Goal: Task Accomplishment & Management: Use online tool/utility

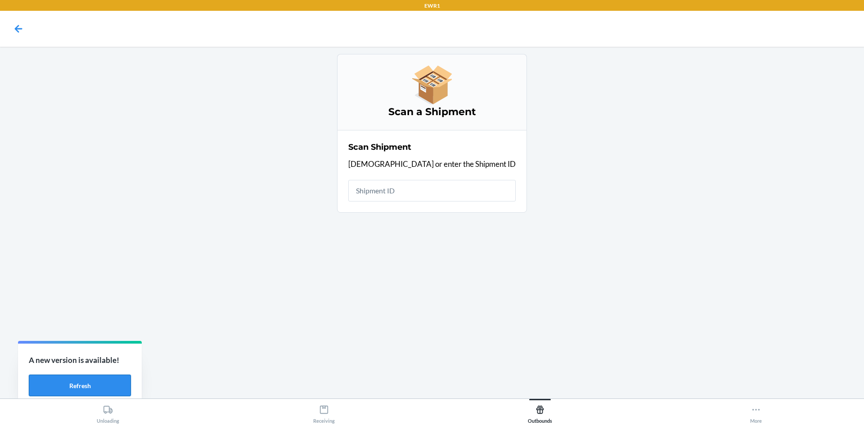
click at [121, 383] on button "Refresh" at bounding box center [80, 386] width 102 height 22
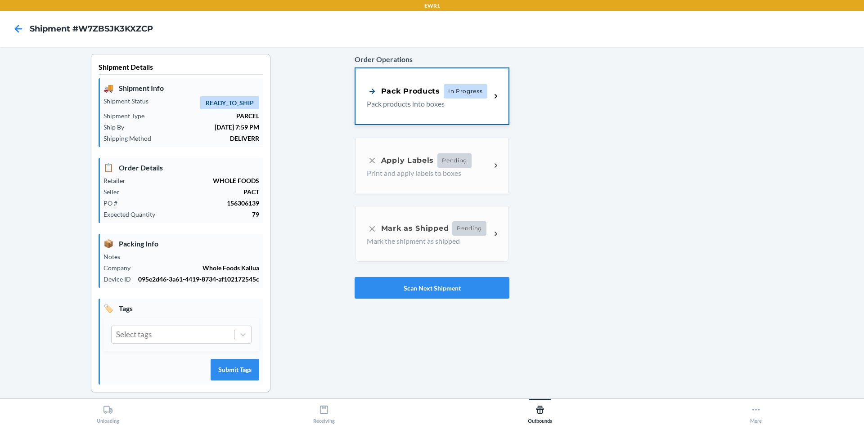
click at [374, 99] on p "Pack products into boxes" at bounding box center [425, 104] width 117 height 11
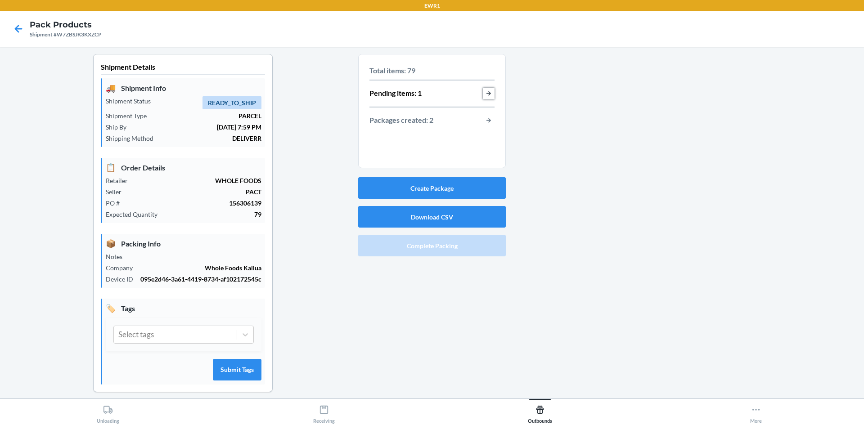
click at [484, 97] on button "button-view-pending-items" at bounding box center [489, 94] width 12 height 12
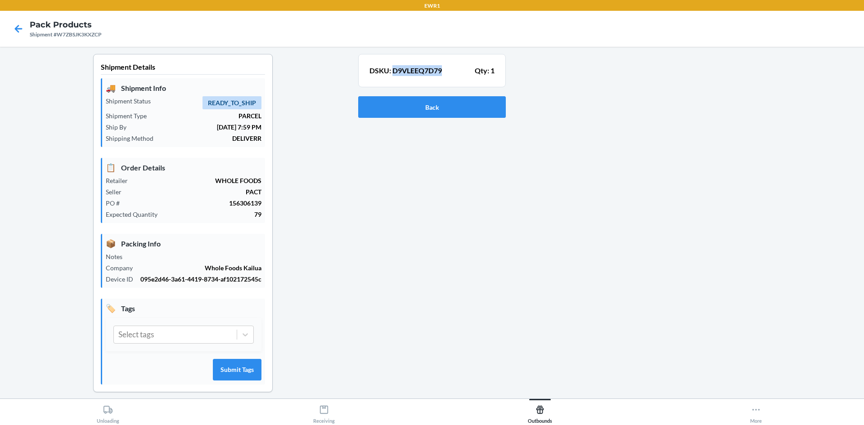
drag, startPoint x: 444, startPoint y: 71, endPoint x: 391, endPoint y: 76, distance: 53.3
click at [391, 76] on div "DSKU: D9VLEEQ7D79 Qty: 1" at bounding box center [432, 71] width 125 height 16
copy p "D9VLEEQ7D79"
click at [388, 108] on button "Back" at bounding box center [432, 107] width 148 height 22
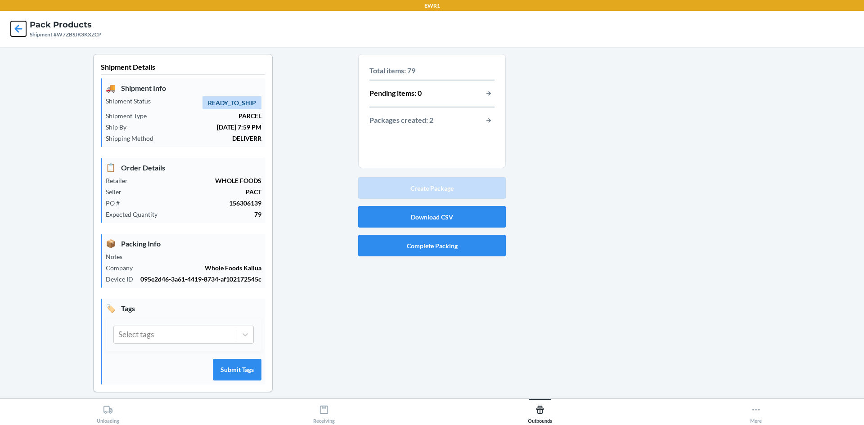
click at [18, 31] on icon at bounding box center [18, 28] width 15 height 15
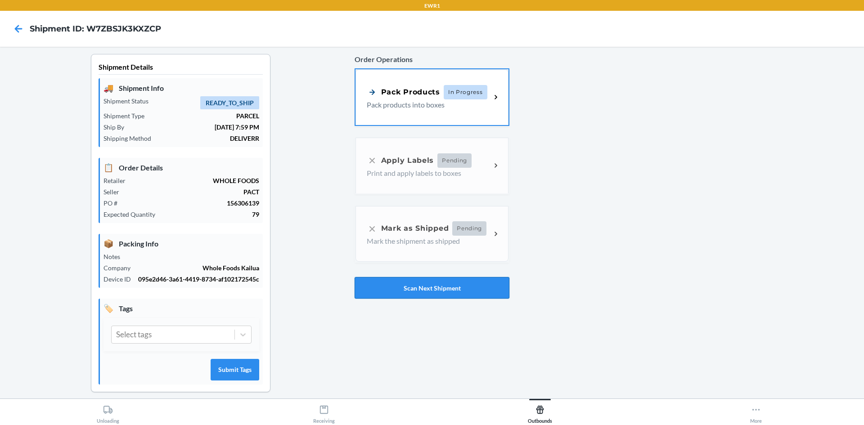
click at [370, 288] on button "Scan Next Shipment" at bounding box center [432, 288] width 155 height 22
click at [403, 107] on p "Pack products into boxes" at bounding box center [425, 104] width 117 height 11
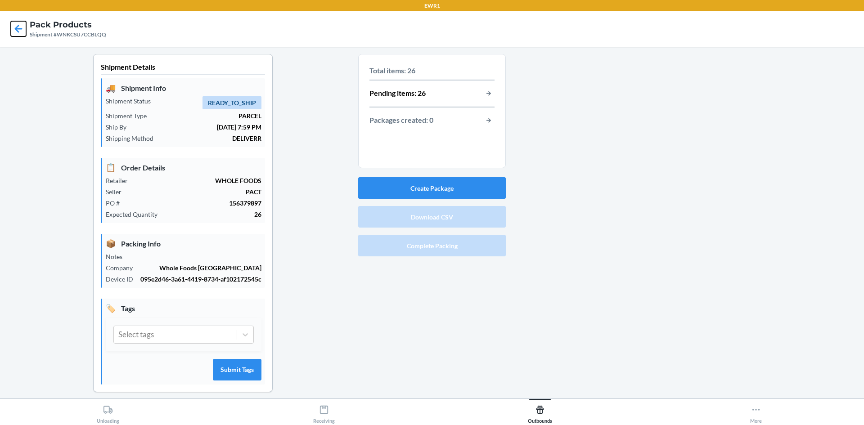
click at [13, 30] on icon at bounding box center [18, 28] width 15 height 15
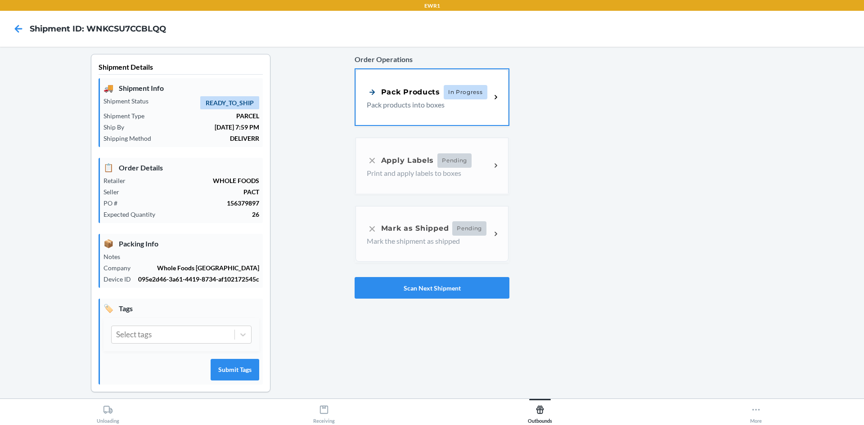
drag, startPoint x: 216, startPoint y: 9, endPoint x: 236, endPoint y: 50, distance: 44.9
click at [291, 47] on main "Shipment Details 🚚 Shipment Info Shipment Status READY_TO_SHIP Shipment Type PA…" at bounding box center [432, 223] width 864 height 352
click at [403, 291] on button "Scan Next Shipment" at bounding box center [432, 288] width 155 height 22
click at [419, 94] on div "Pack Products" at bounding box center [403, 91] width 73 height 11
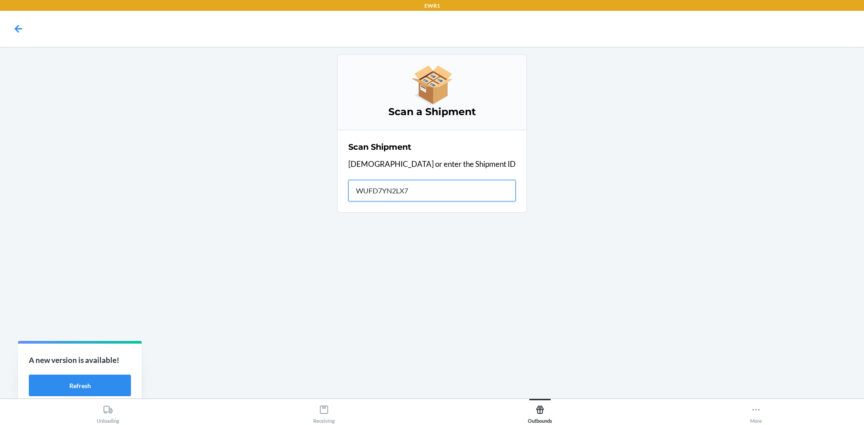
type input "WUFD7YN2LX7U"
